Goal: Check status: Check status

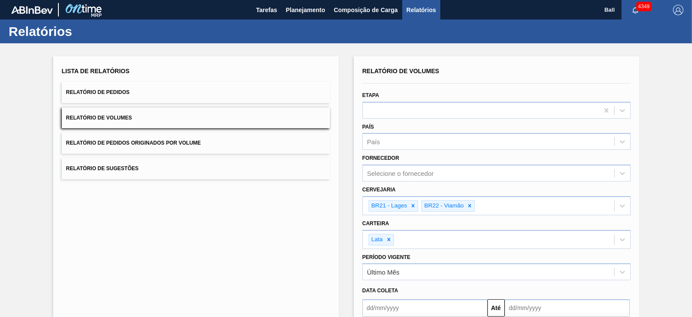
click at [165, 120] on button "Relatório de Volumes" at bounding box center [196, 117] width 268 height 21
click at [422, 111] on div at bounding box center [481, 110] width 236 height 13
click at [442, 108] on div at bounding box center [481, 110] width 236 height 13
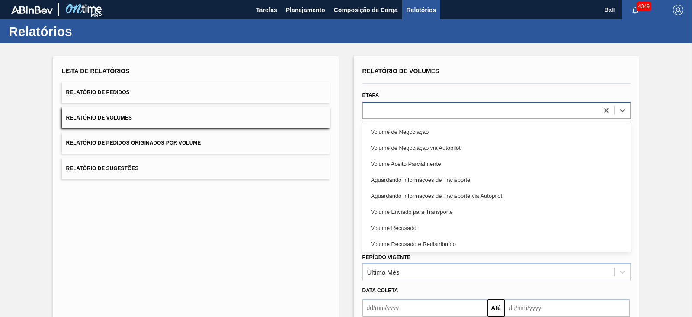
paste input "V616547"
type input "V616547"
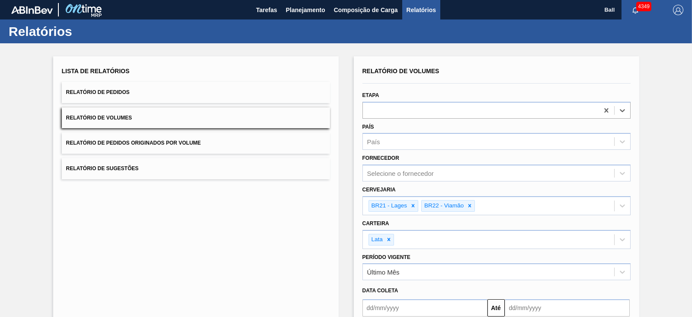
click at [140, 116] on button "Relatório de Volumes" at bounding box center [196, 117] width 268 height 21
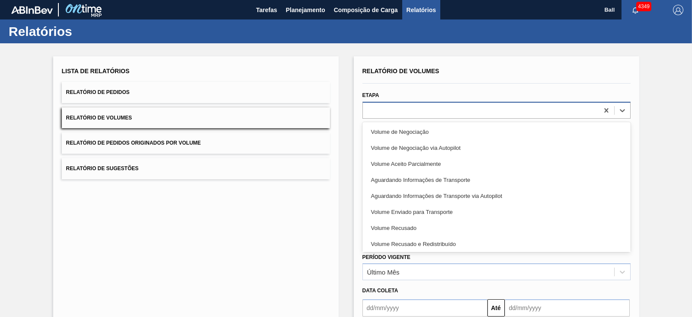
click at [407, 108] on div at bounding box center [481, 110] width 236 height 13
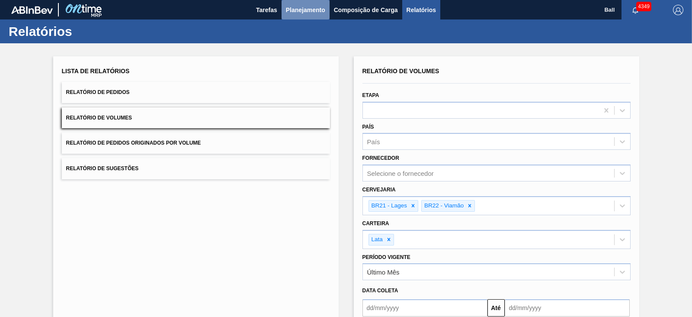
click at [316, 12] on span "Planejamento" at bounding box center [305, 10] width 39 height 10
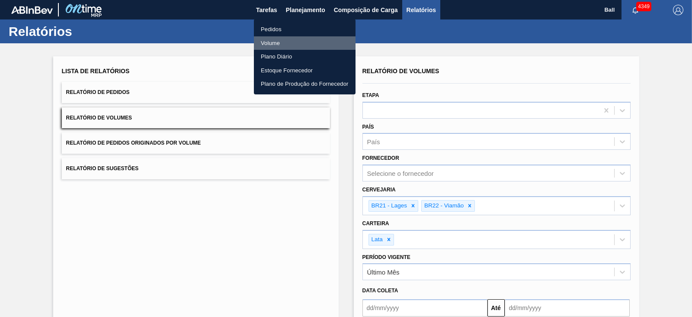
click at [285, 40] on li "Volume" at bounding box center [305, 43] width 102 height 14
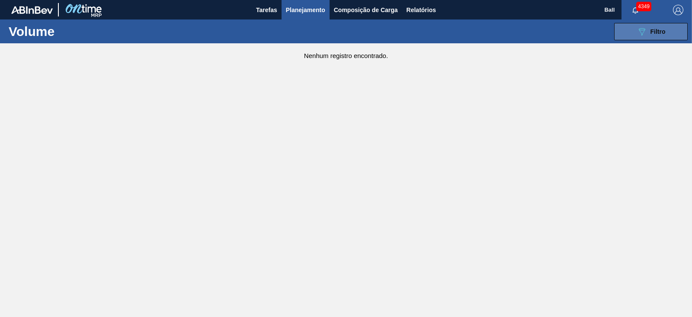
click at [628, 37] on button "089F7B8B-B2A5-4AFE-B5C0-19BA573D28AC Filtro" at bounding box center [651, 31] width 74 height 17
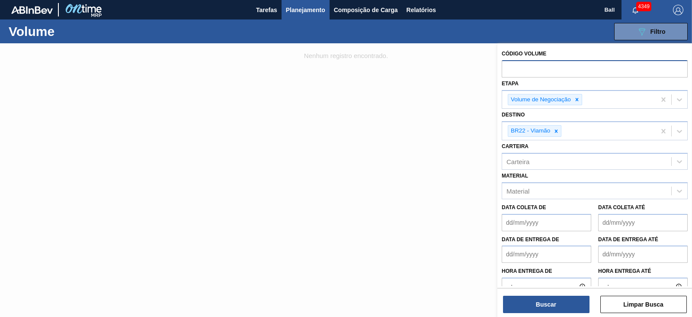
click at [551, 69] on input "text" at bounding box center [595, 68] width 186 height 16
paste input "V616547"
click at [510, 65] on input "V616547" at bounding box center [595, 68] width 186 height 16
type input "616547"
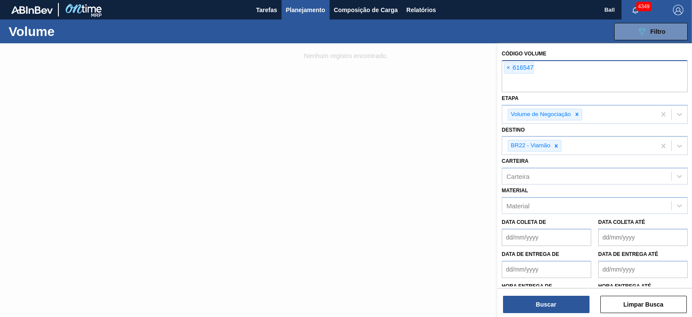
paste input "616546"
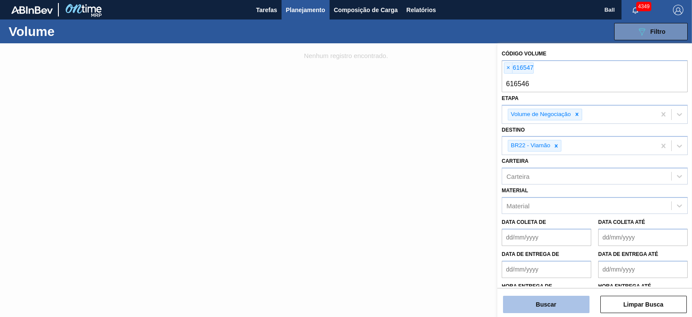
type input "616546"
click at [555, 301] on button "Buscar" at bounding box center [546, 304] width 87 height 17
